Goal: Information Seeking & Learning: Learn about a topic

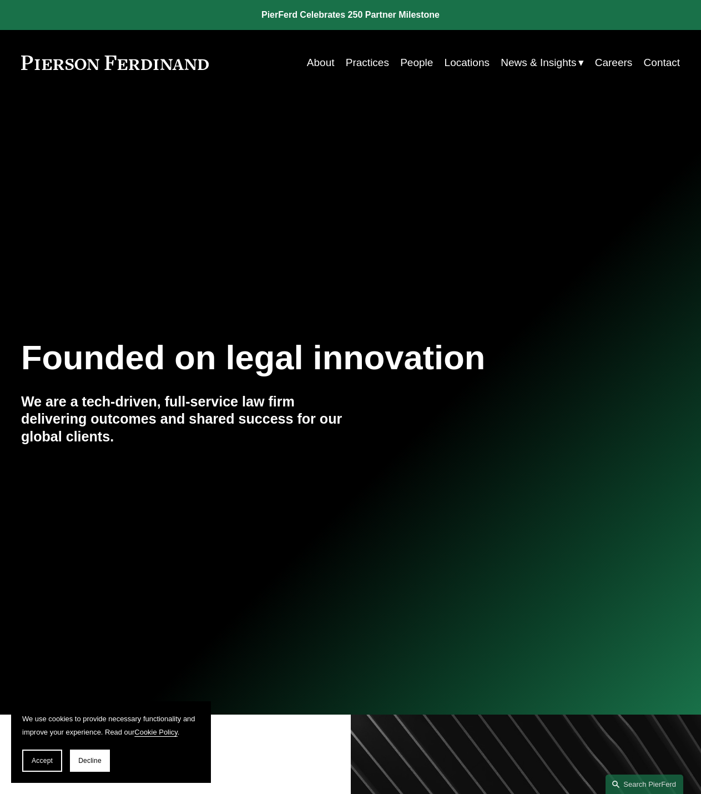
click at [352, 58] on link "Practices" at bounding box center [367, 62] width 43 height 21
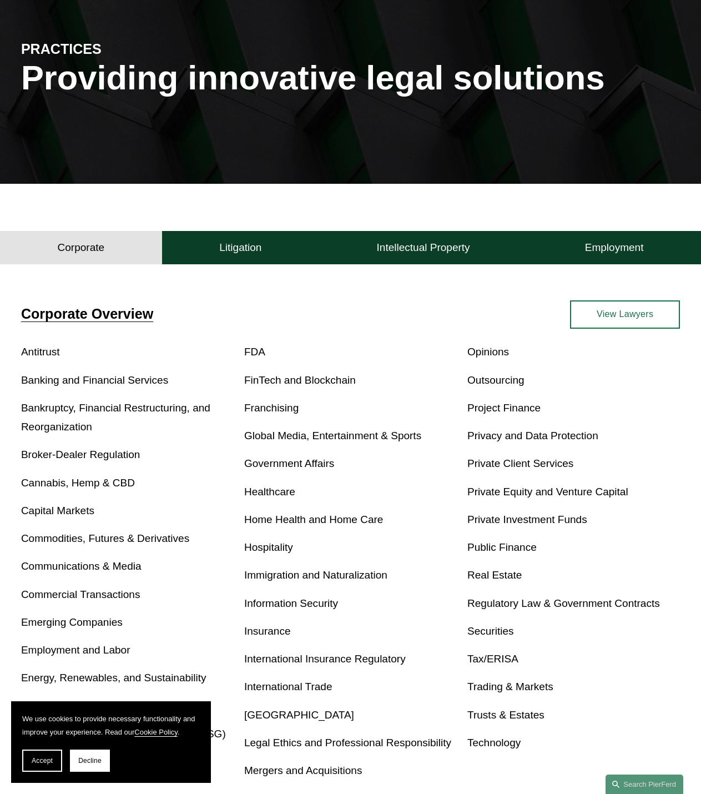
scroll to position [222, 0]
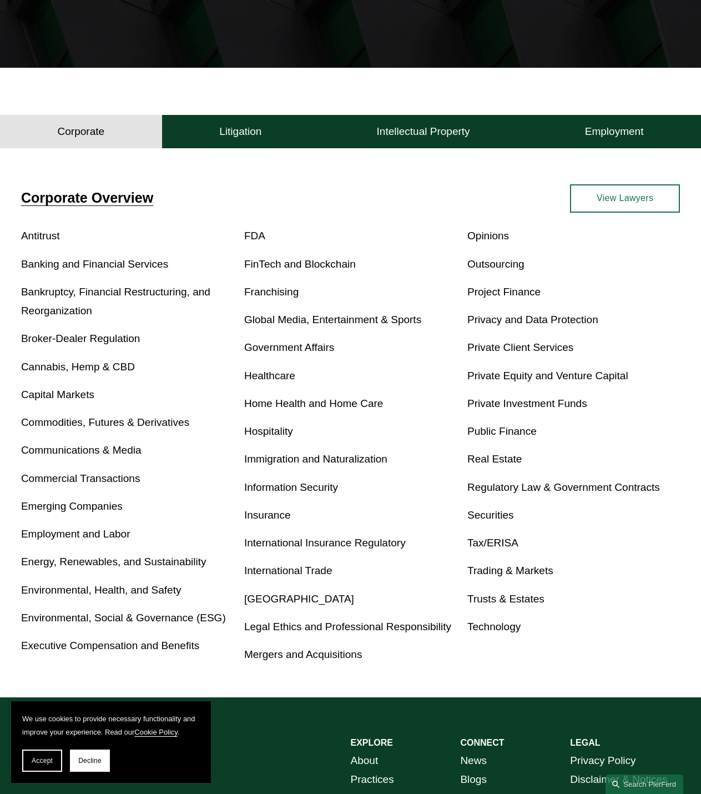
click at [523, 321] on link "Privacy and Data Protection" at bounding box center [532, 320] width 131 height 12
click at [232, 130] on h4 "Litigation" at bounding box center [240, 131] width 42 height 13
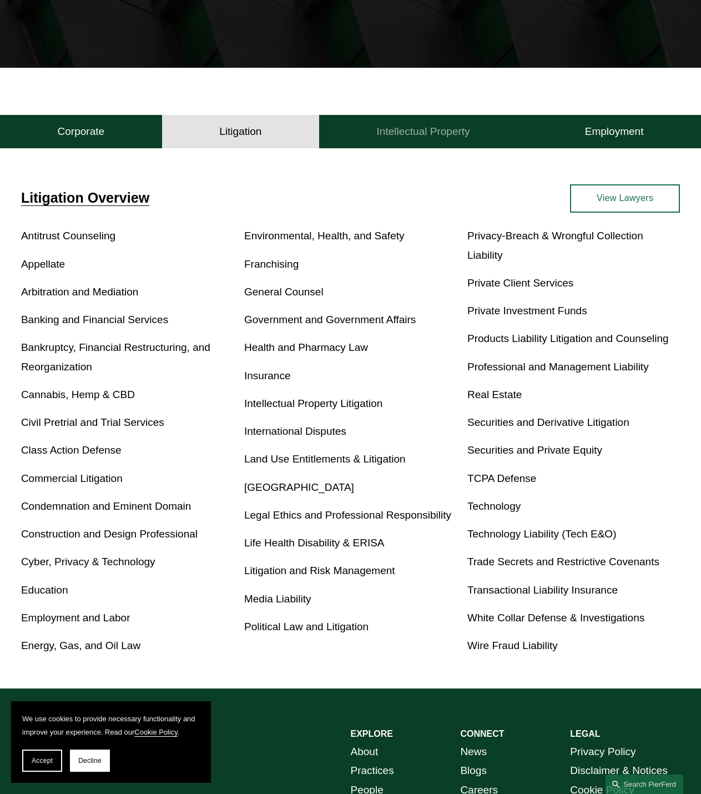
click at [437, 124] on button "Intellectual Property" at bounding box center [423, 131] width 208 height 33
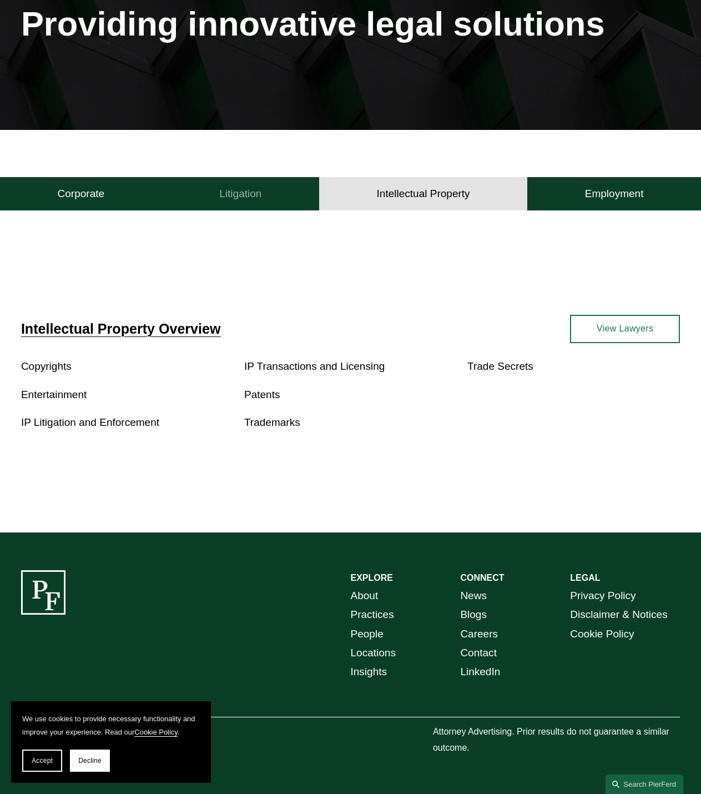
click at [251, 192] on h4 "Litigation" at bounding box center [240, 193] width 42 height 13
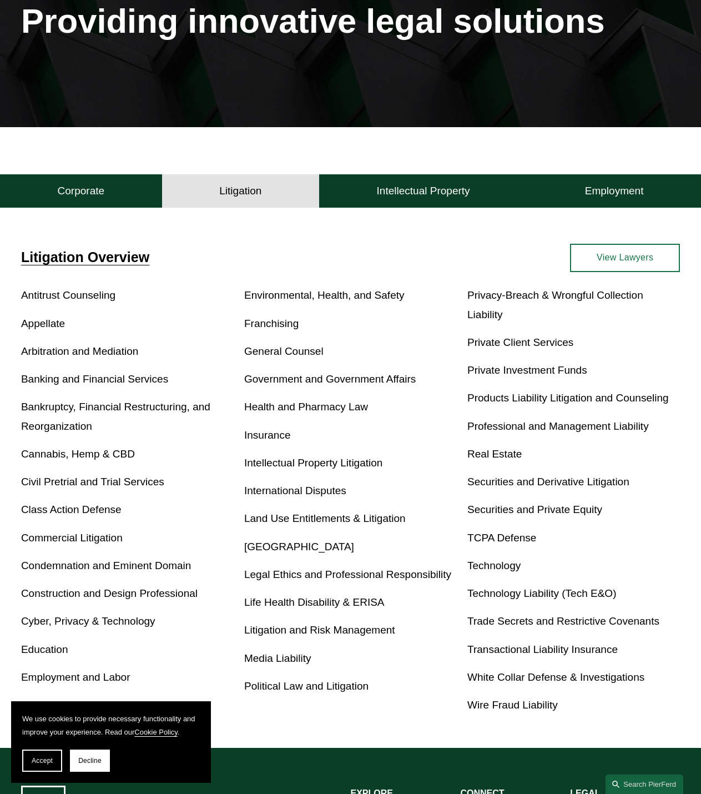
click at [524, 299] on link "Privacy-Breach & Wrongful Collection Liability" at bounding box center [555, 304] width 176 height 31
click at [110, 626] on link "Cyber, Privacy & Technology" at bounding box center [88, 621] width 134 height 12
click at [104, 195] on h4 "Corporate" at bounding box center [81, 190] width 47 height 13
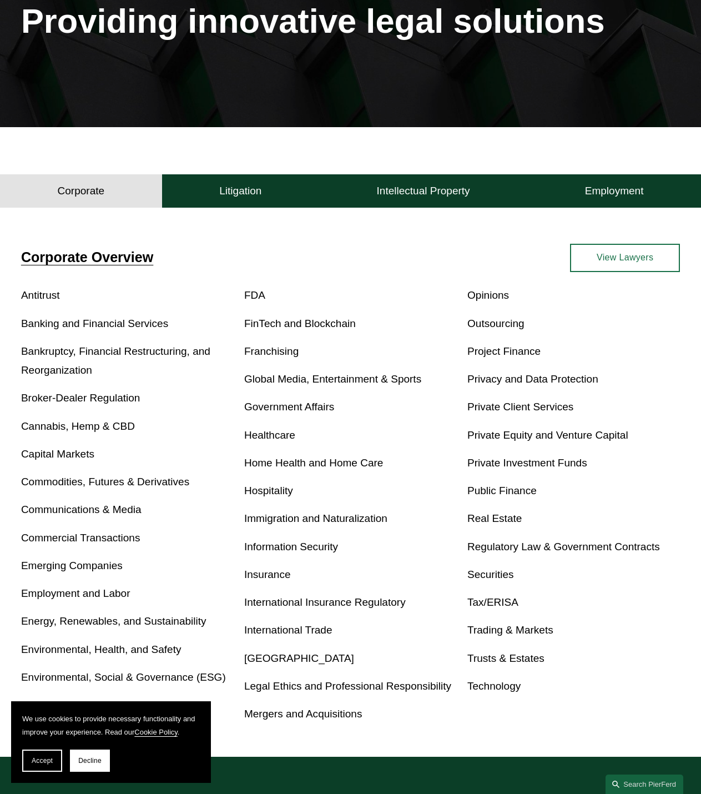
click at [519, 383] on link "Privacy and Data Protection" at bounding box center [532, 379] width 131 height 12
